Goal: Task Accomplishment & Management: Use online tool/utility

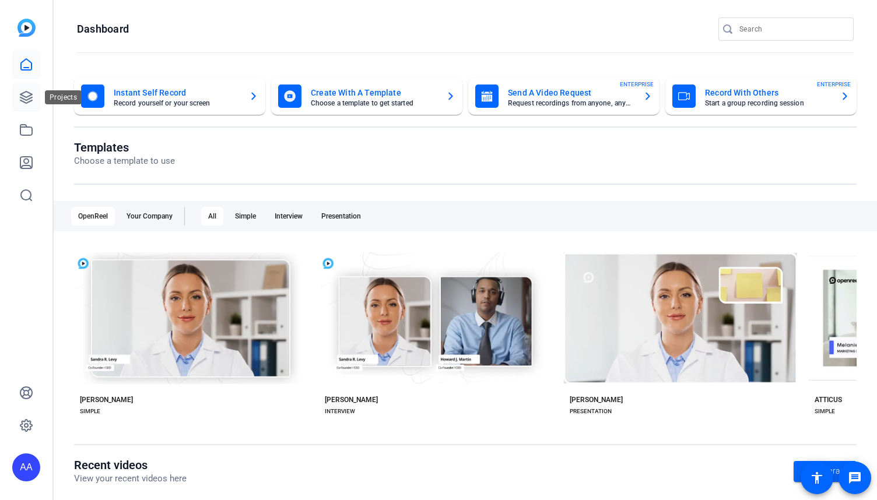
click at [19, 97] on link at bounding box center [26, 97] width 28 height 28
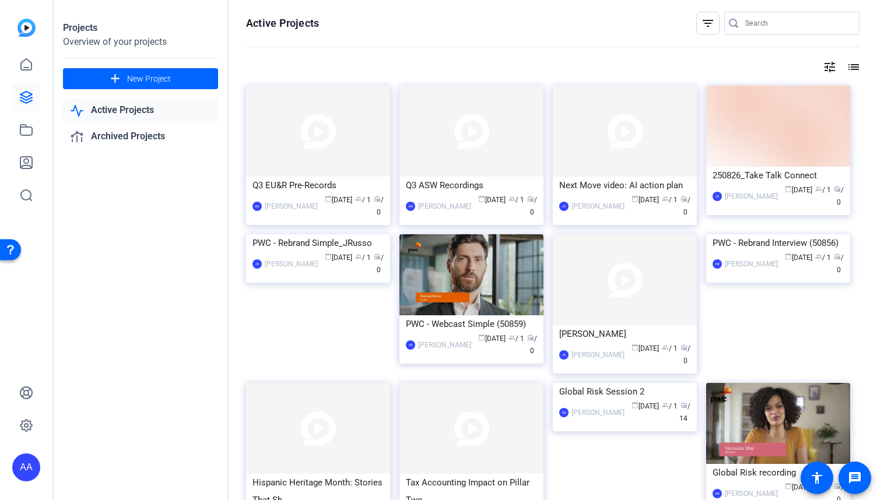
click at [701, 29] on mat-icon "filter_list" at bounding box center [708, 23] width 14 height 14
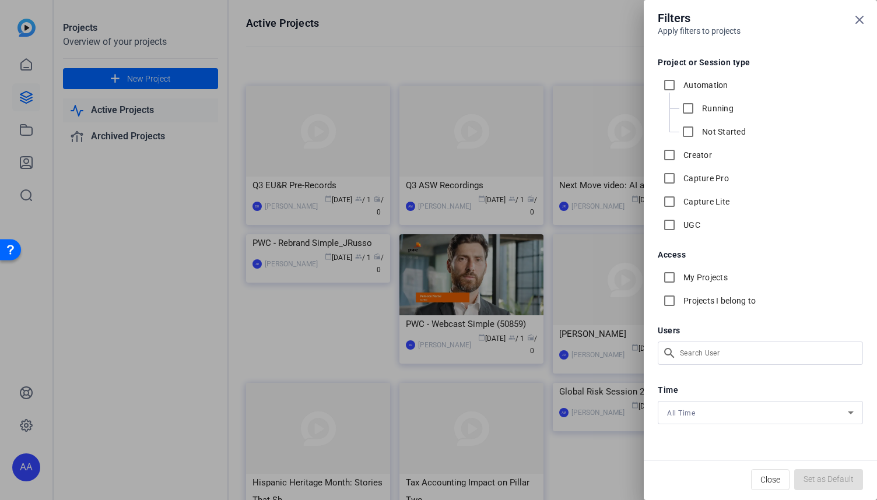
click at [689, 279] on label "My Projects" at bounding box center [704, 278] width 47 height 12
click at [681, 279] on input "My Projects" at bounding box center [668, 277] width 23 height 23
checkbox input "true"
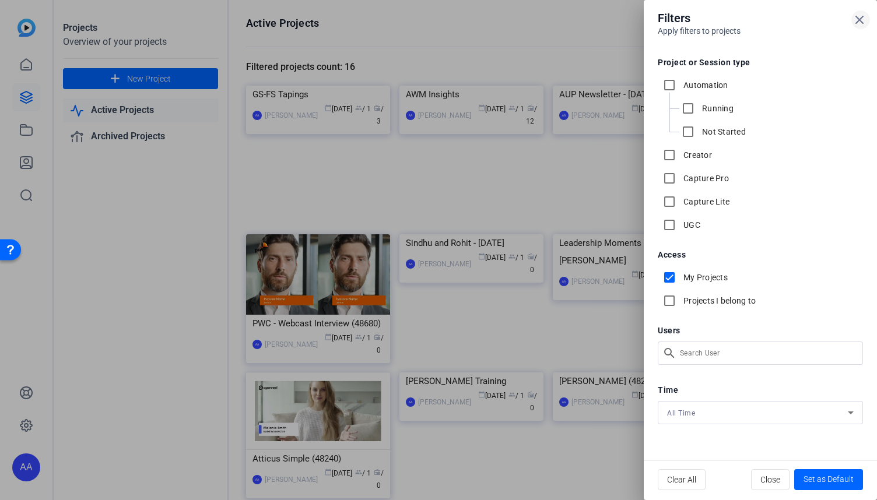
click at [858, 15] on icon at bounding box center [859, 20] width 14 height 14
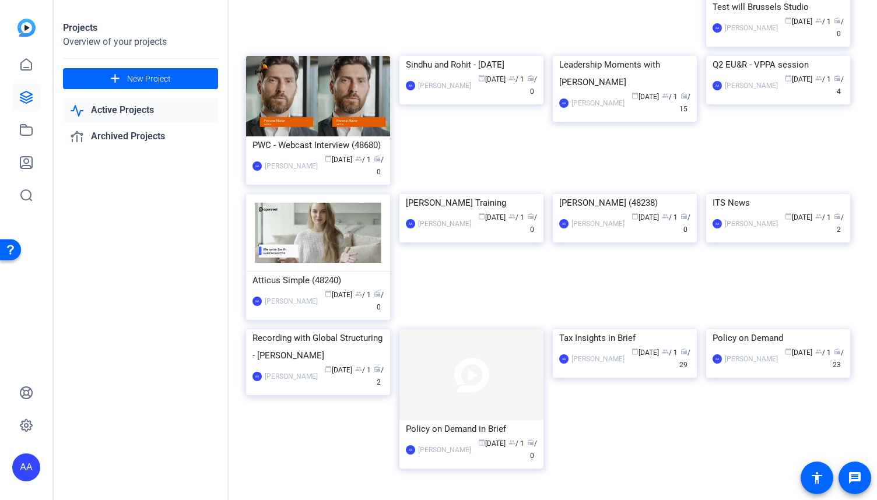
scroll to position [233, 0]
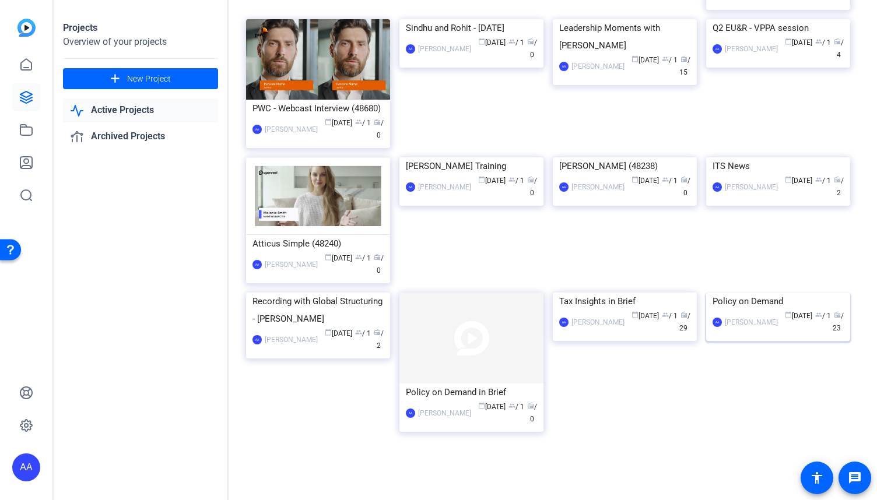
click at [765, 310] on div "Policy on Demand" at bounding box center [777, 301] width 131 height 17
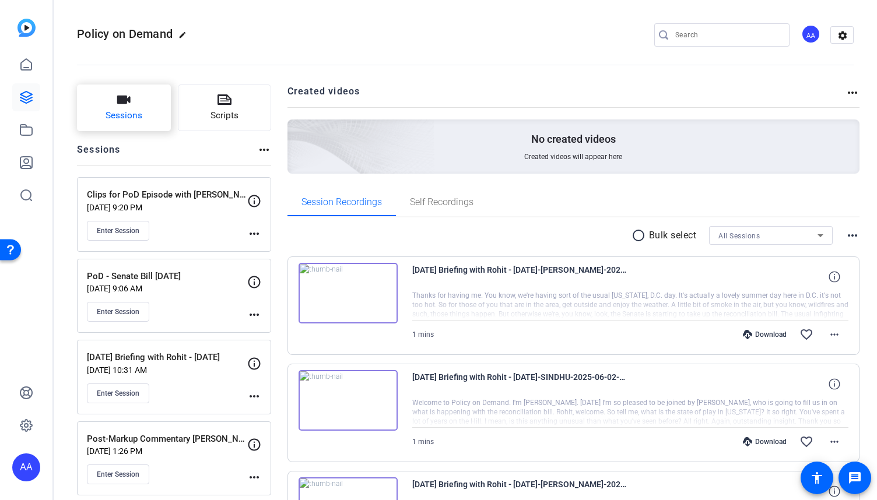
click at [141, 102] on button "Sessions" at bounding box center [124, 108] width 94 height 47
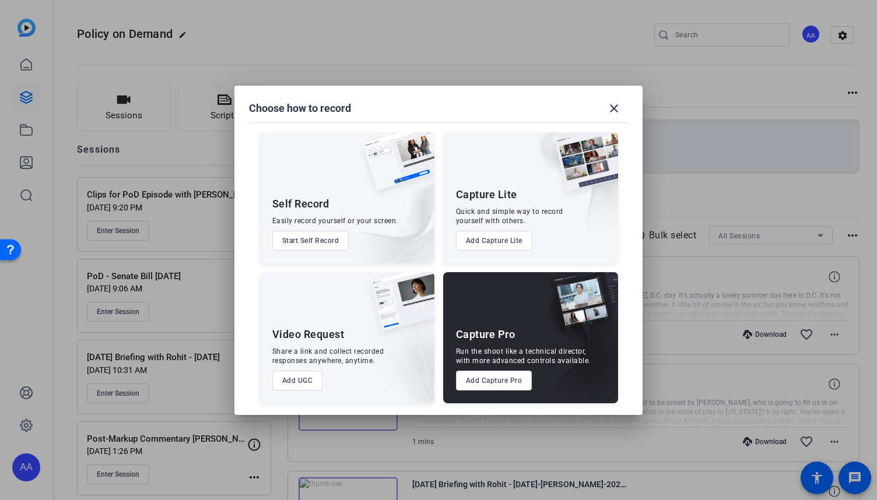
click at [504, 383] on button "Add Capture Pro" at bounding box center [494, 381] width 76 height 20
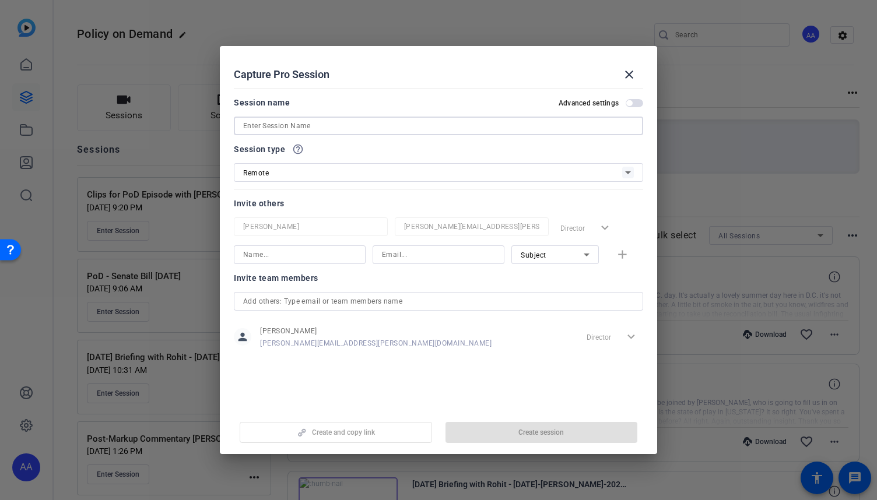
click at [325, 131] on input at bounding box center [438, 126] width 390 height 14
paste input "PoD filming: [PERSON_NAME] on wind + solar notice"
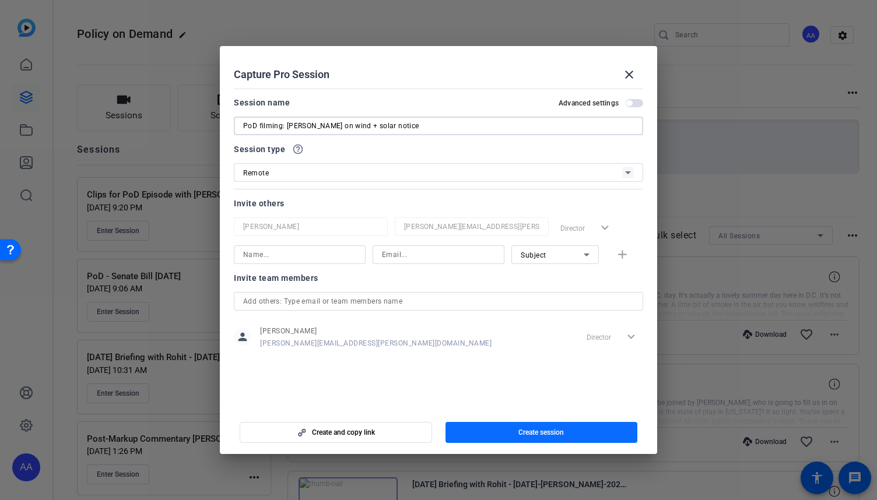
type input "PoD filming: [PERSON_NAME] on wind + solar notice"
click at [526, 437] on span "Create session" at bounding box center [540, 432] width 45 height 9
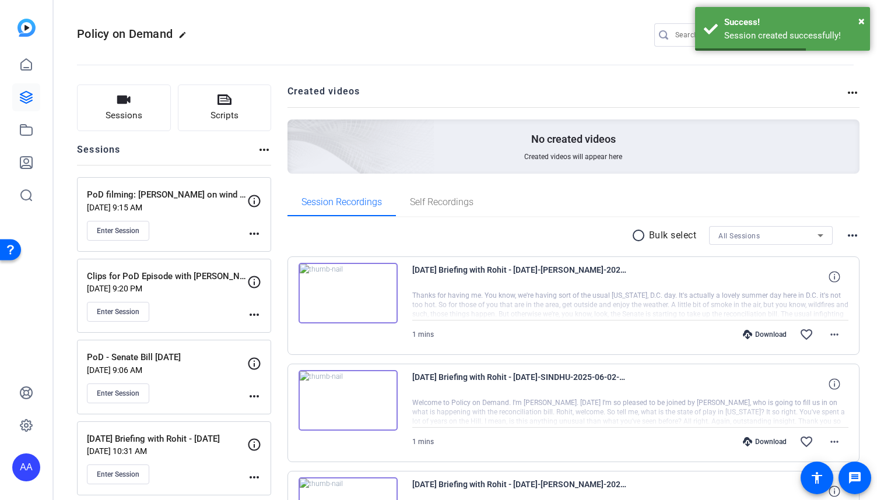
click at [251, 233] on mat-icon "more_horiz" at bounding box center [254, 234] width 14 height 14
click at [261, 249] on span "Edit Session" at bounding box center [282, 250] width 53 height 14
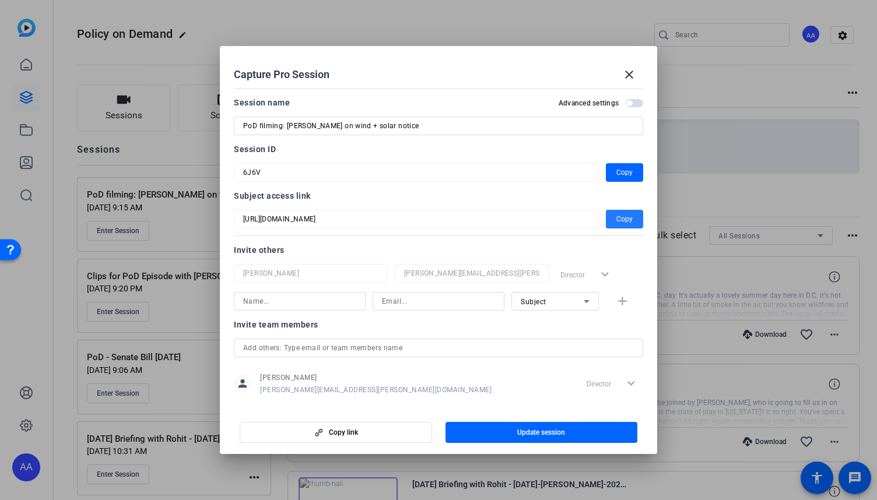
click at [616, 216] on span "Copy" at bounding box center [624, 219] width 16 height 14
click at [631, 71] on mat-icon "close" at bounding box center [629, 75] width 14 height 14
